Goal: Transaction & Acquisition: Obtain resource

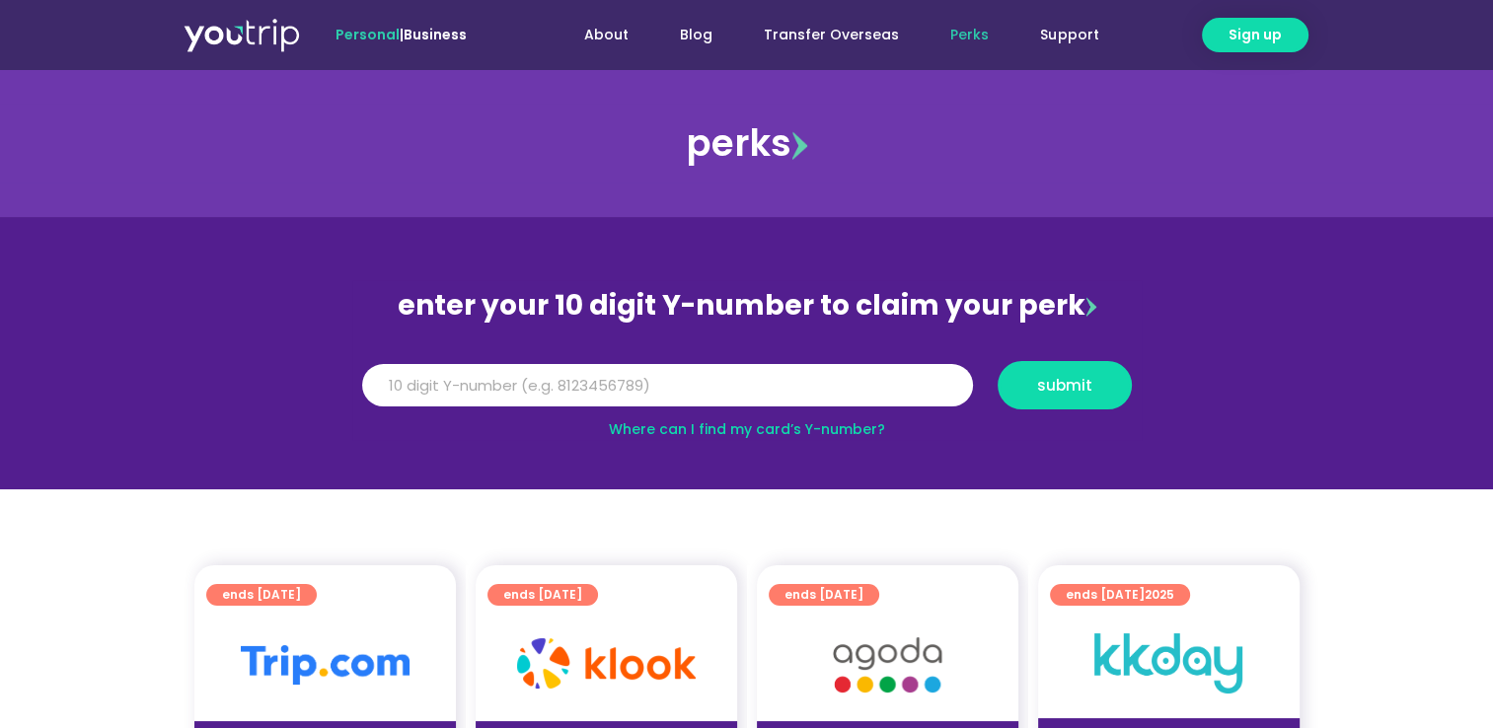
click at [831, 425] on link "Where can I find my card’s Y-number?" at bounding box center [747, 429] width 276 height 20
click at [718, 394] on input "Y Number" at bounding box center [667, 385] width 611 height 43
type input "8194538799"
click at [1061, 391] on span "submit" at bounding box center [1064, 385] width 55 height 15
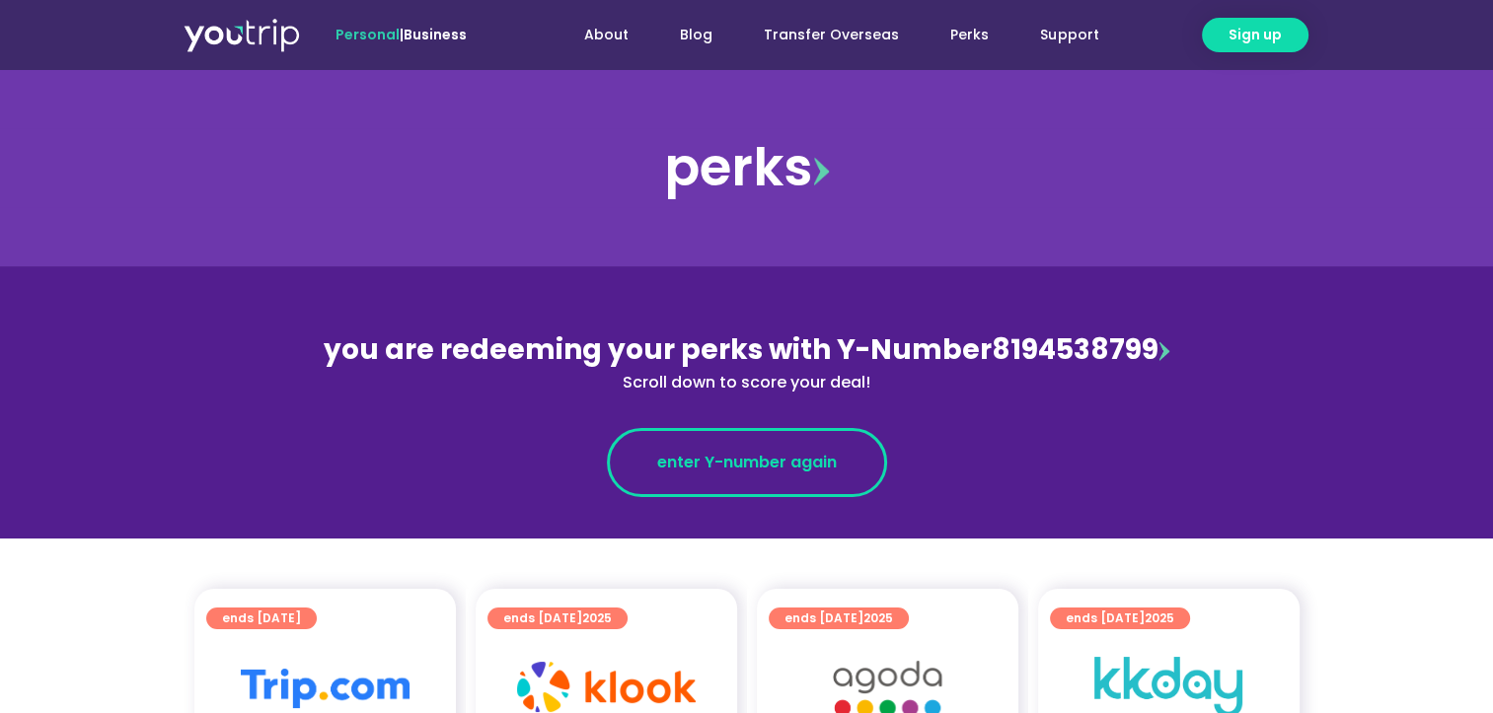
click at [786, 456] on span "enter Y-number again" at bounding box center [747, 463] width 180 height 24
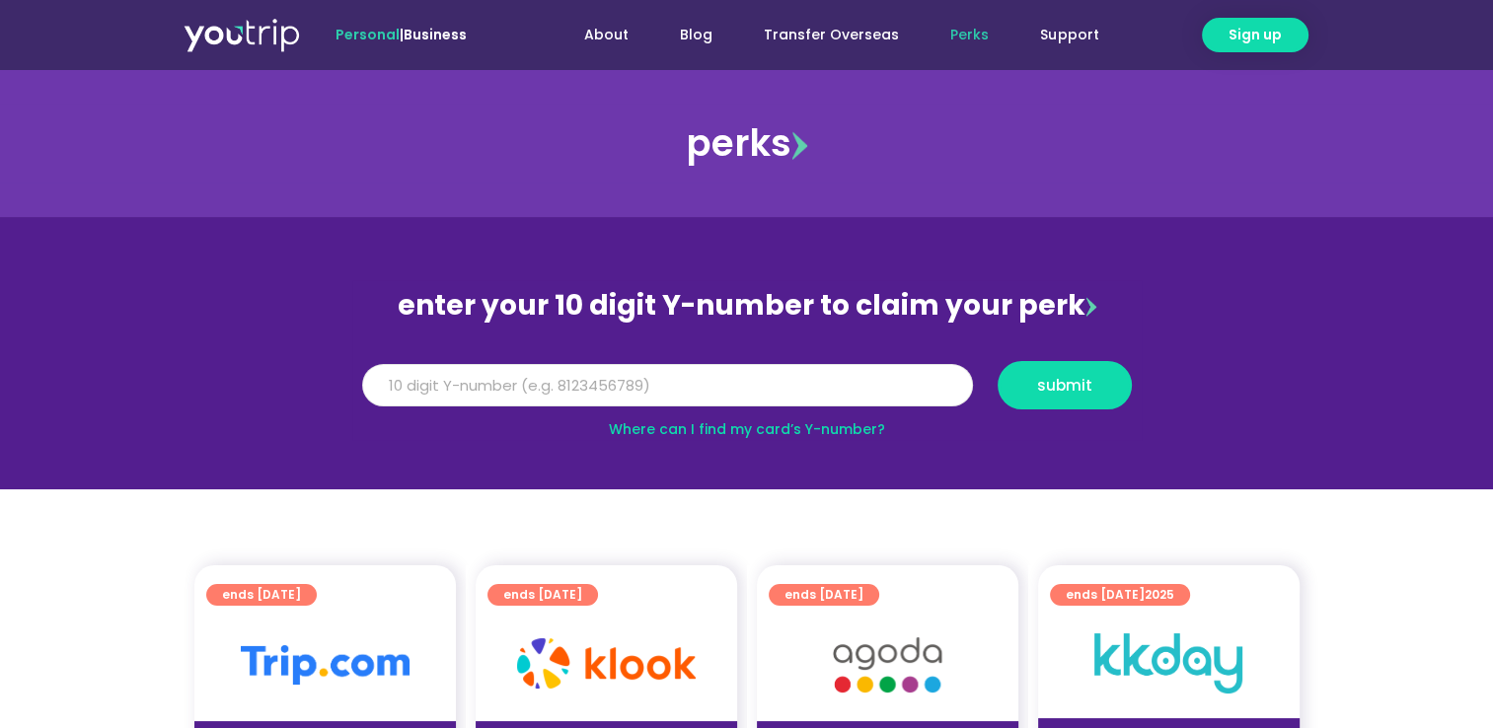
click at [695, 394] on input "Y Number" at bounding box center [667, 385] width 611 height 43
click at [463, 389] on input "Y Number" at bounding box center [667, 385] width 611 height 43
type input "8194538799"
click at [1069, 389] on span "submit" at bounding box center [1064, 385] width 55 height 15
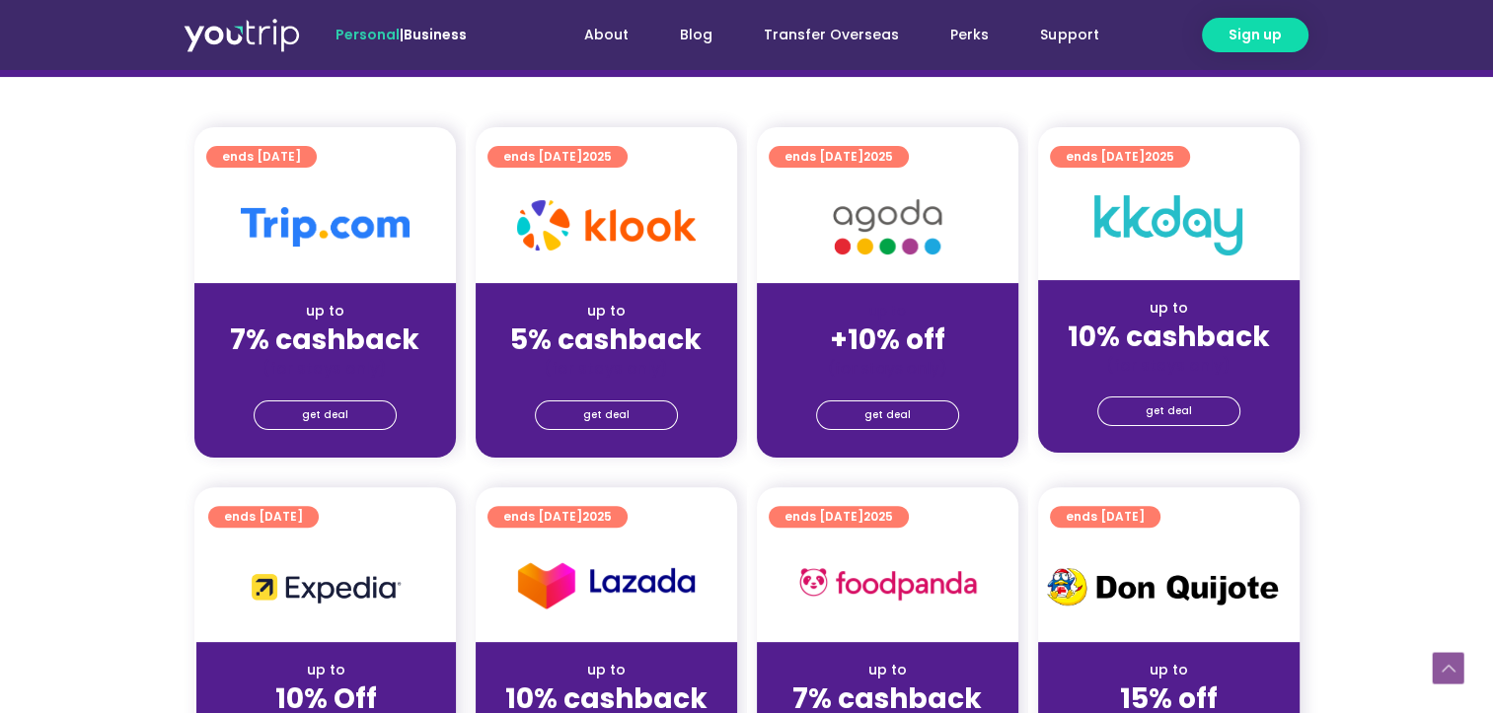
scroll to position [419, 0]
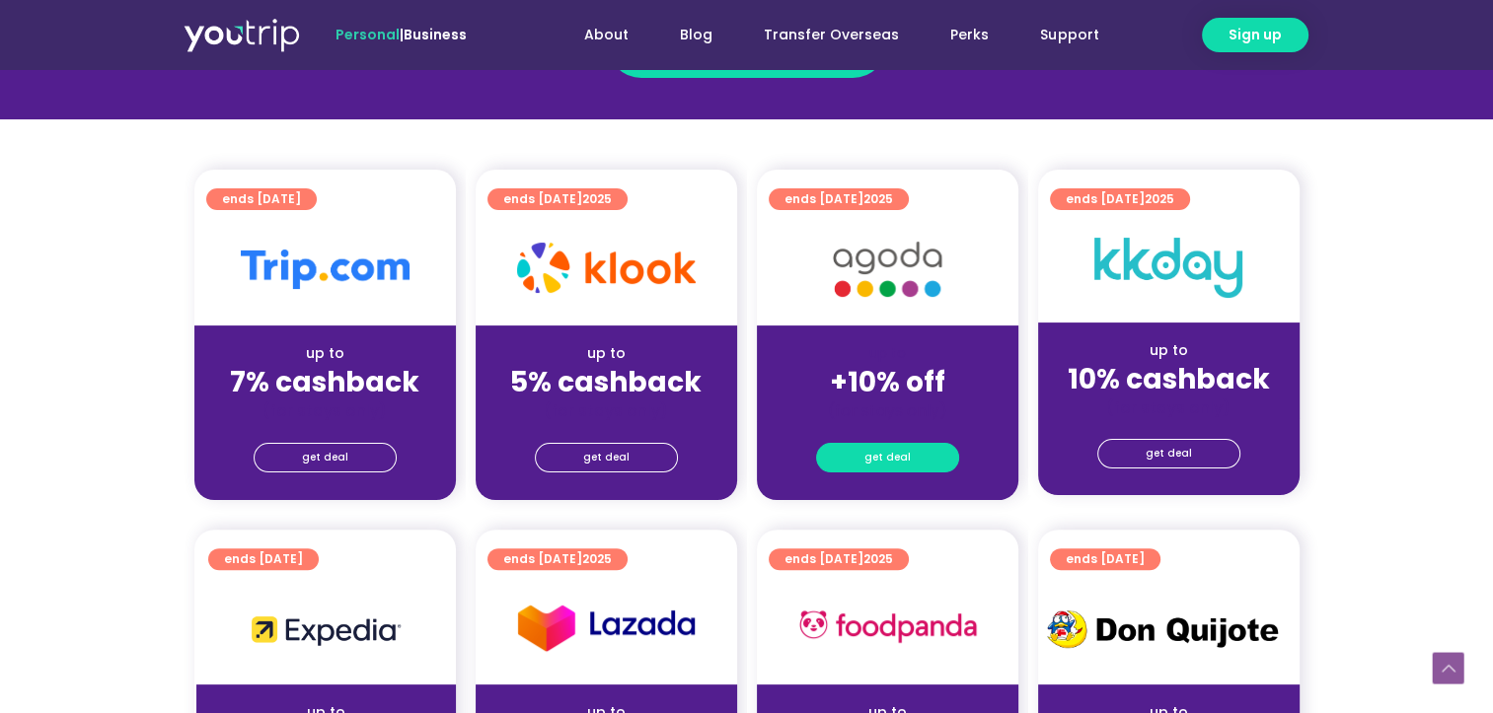
click at [909, 446] on link "get deal" at bounding box center [887, 458] width 143 height 30
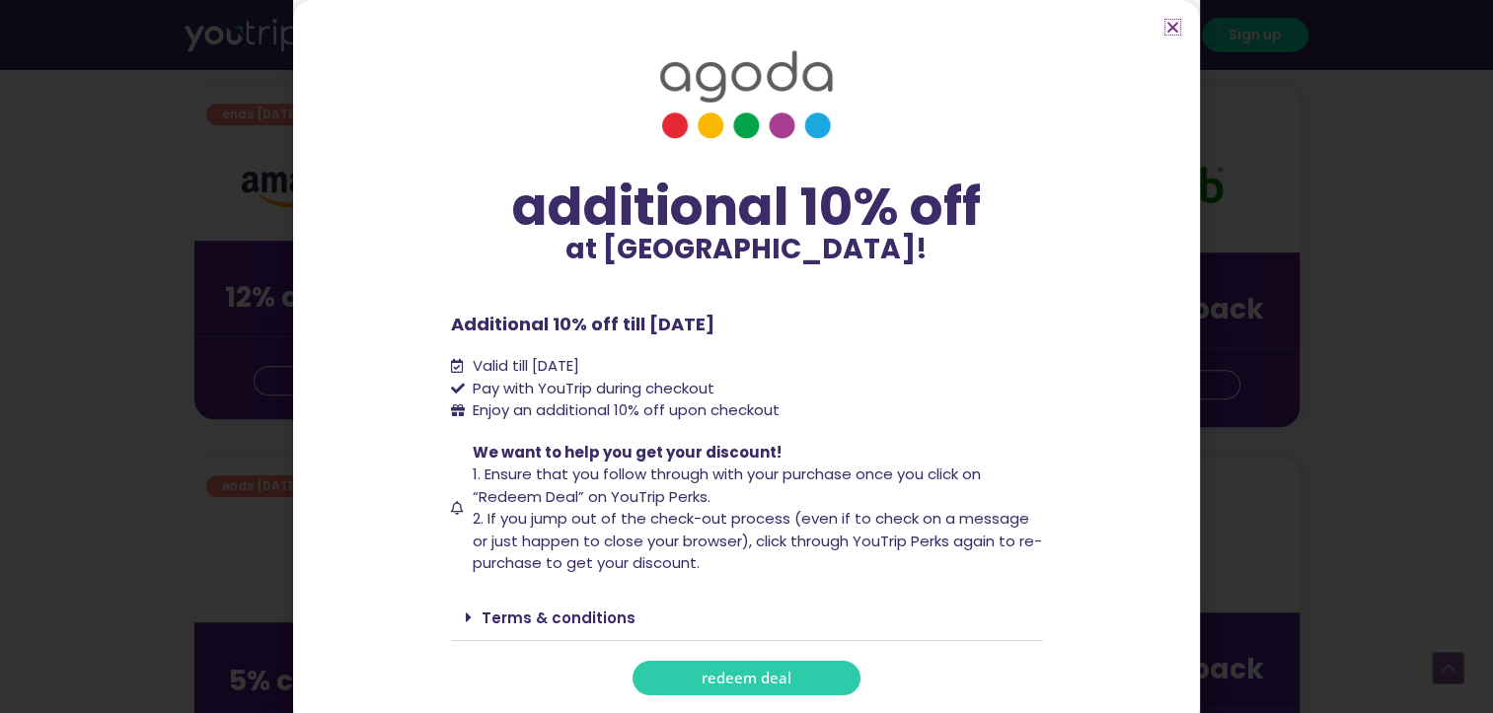
scroll to position [1259, 0]
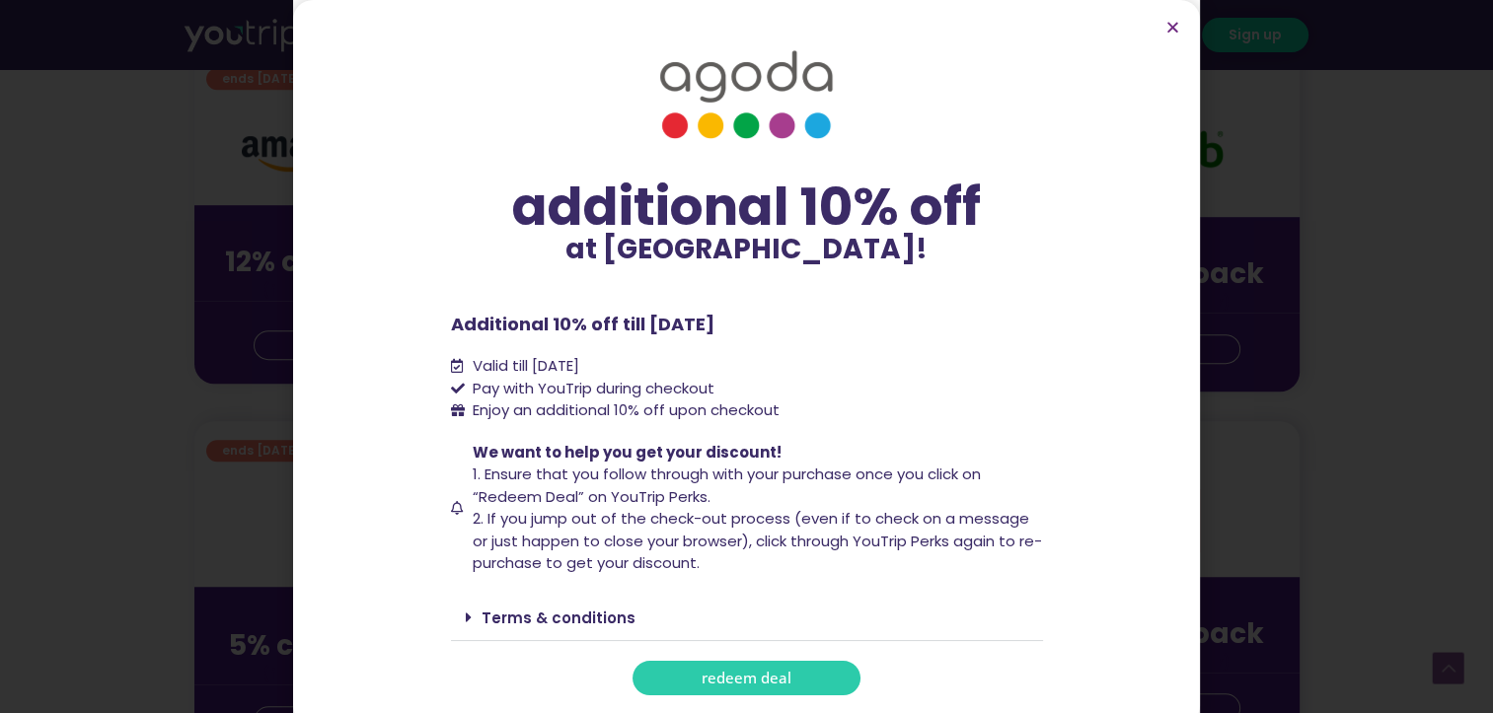
click at [774, 684] on span "redeem deal" at bounding box center [747, 678] width 90 height 15
